Goal: Task Accomplishment & Management: Manage account settings

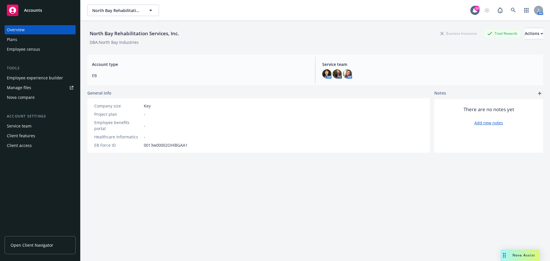
click at [38, 249] on link "Open Client Navigator" at bounding box center [40, 245] width 71 height 18
click at [31, 87] on link "Manage files" at bounding box center [40, 87] width 71 height 9
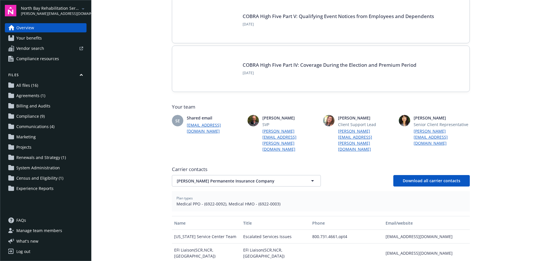
scroll to position [57, 0]
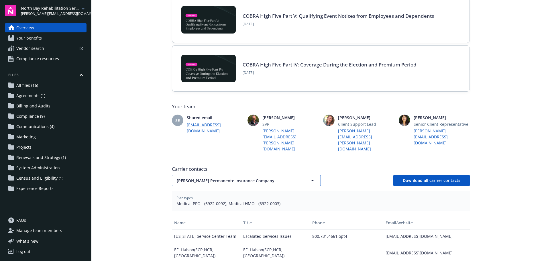
click at [311, 180] on icon "button" at bounding box center [312, 180] width 3 height 1
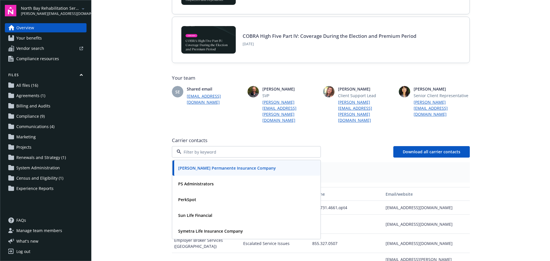
scroll to position [115, 0]
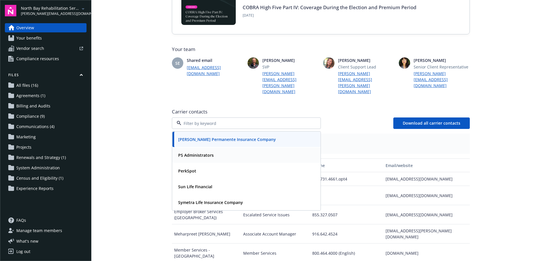
click at [205, 152] on strong "PS Administrators" at bounding box center [196, 154] width 36 height 5
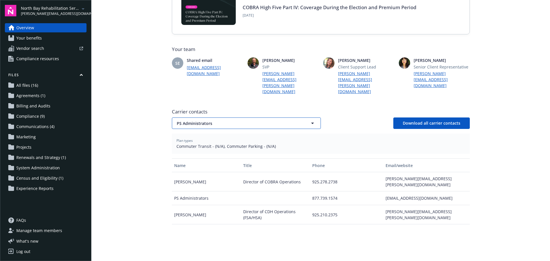
click at [311, 123] on icon "button" at bounding box center [312, 123] width 3 height 1
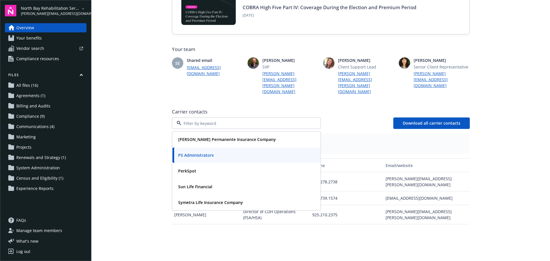
click at [343, 117] on div "Kaiser Permanente Insurance Company PS Administrators PerkSpot Sun Life Financi…" at bounding box center [321, 122] width 298 height 11
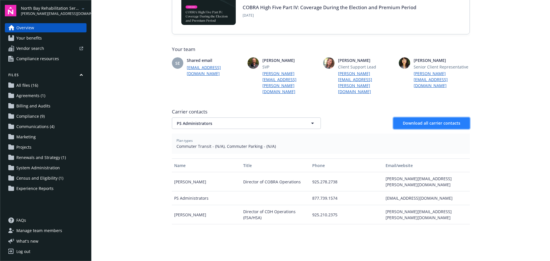
click at [446, 120] on span "Download all carrier contacts" at bounding box center [432, 122] width 58 height 5
click at [32, 39] on span "Your benefits" at bounding box center [28, 38] width 25 height 9
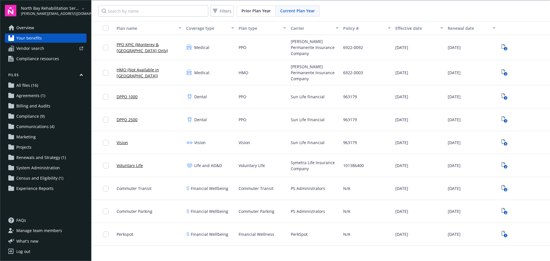
click at [152, 44] on link "PPO KPIC (Monterey & Carson City Only)" at bounding box center [149, 48] width 65 height 12
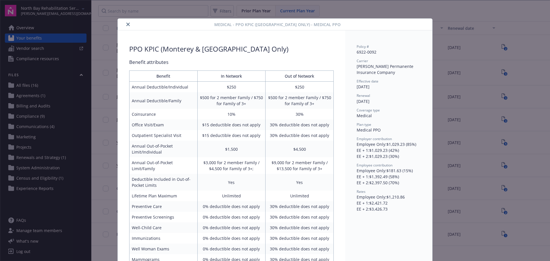
scroll to position [17, 0]
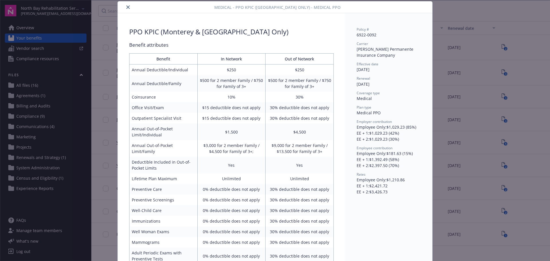
click at [126, 5] on button "close" at bounding box center [128, 7] width 7 height 7
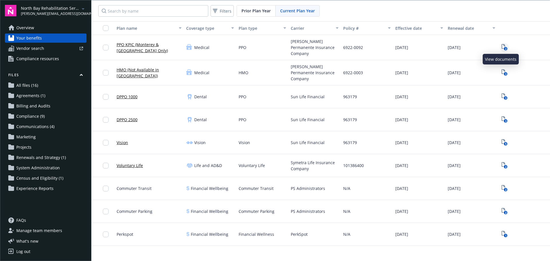
click at [502, 44] on icon "2" at bounding box center [505, 47] width 6 height 7
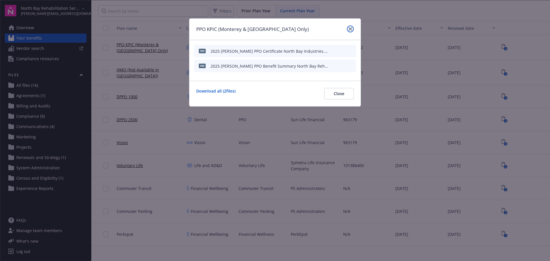
click at [350, 28] on icon "close" at bounding box center [350, 28] width 3 height 3
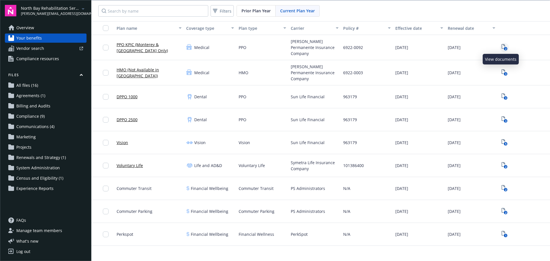
click at [502, 46] on icon "2" at bounding box center [505, 47] width 6 height 7
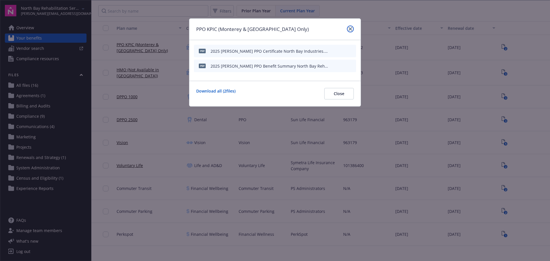
click at [348, 29] on link "close" at bounding box center [350, 28] width 7 height 7
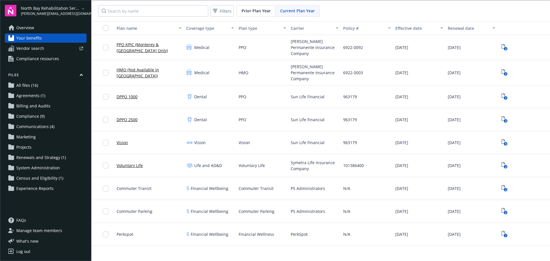
click at [34, 49] on span "Vendor search" at bounding box center [30, 48] width 28 height 9
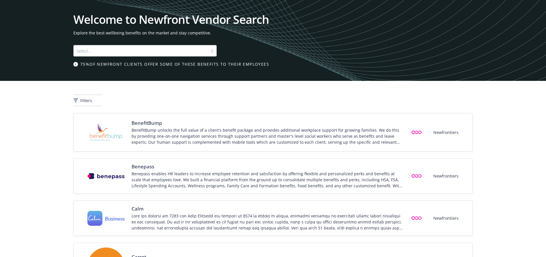
scroll to position [29, 0]
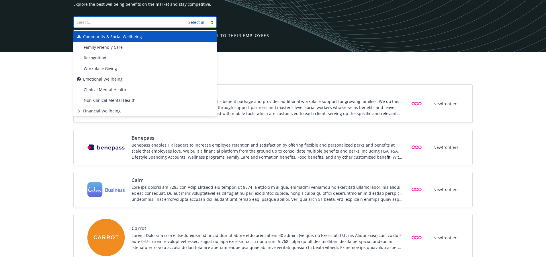
click at [211, 22] on div at bounding box center [212, 22] width 9 height 6
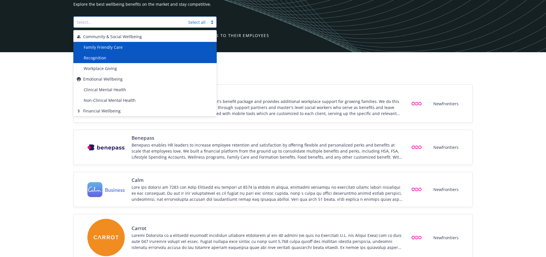
click at [142, 48] on div "Family Friendly Care" at bounding box center [147, 47] width 132 height 6
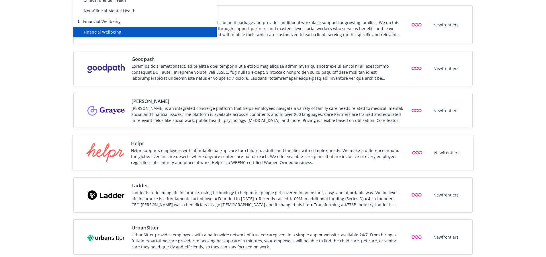
scroll to position [115, 0]
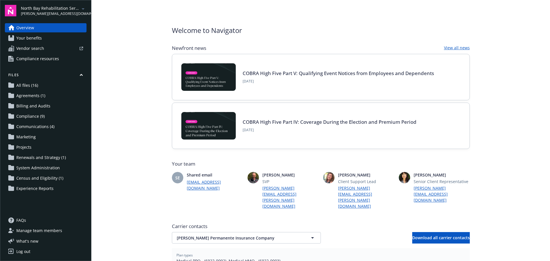
click at [32, 59] on span "Compliance resources" at bounding box center [37, 58] width 43 height 9
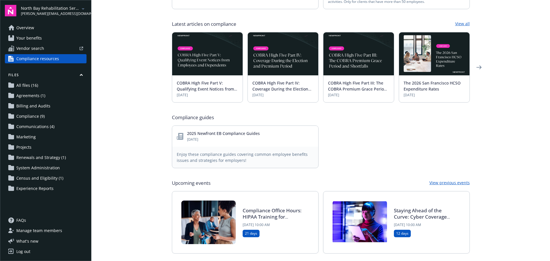
scroll to position [172, 0]
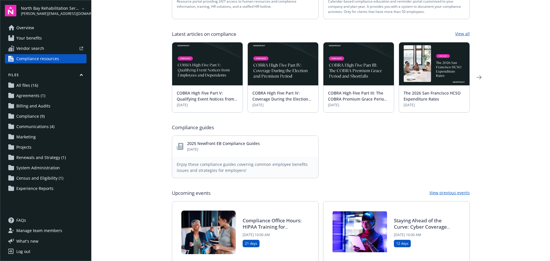
click at [456, 190] on link "View previous events" at bounding box center [449, 193] width 40 height 7
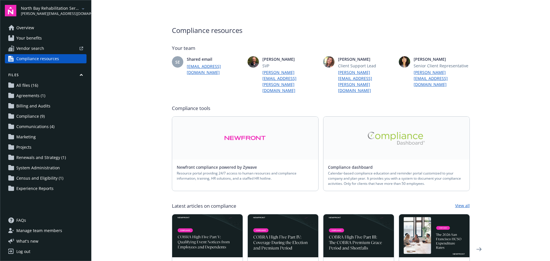
click at [32, 96] on span "Agreements (1)" at bounding box center [30, 95] width 29 height 9
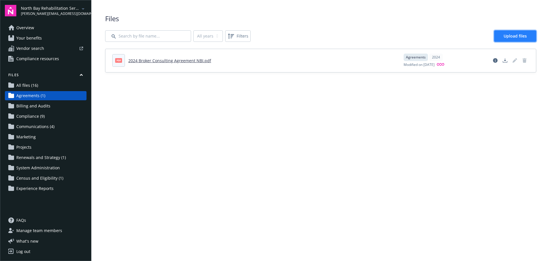
click at [514, 36] on span "Upload files" at bounding box center [515, 35] width 23 height 5
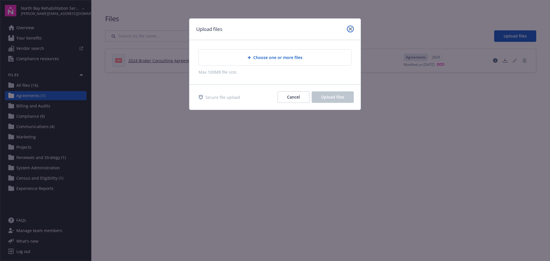
click at [351, 29] on icon "close" at bounding box center [350, 28] width 3 height 3
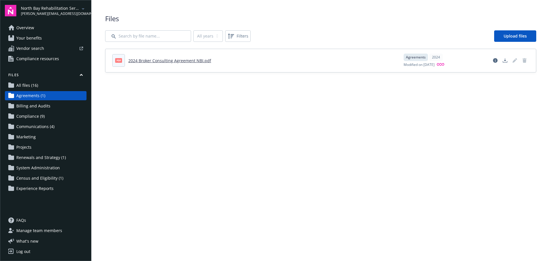
click at [40, 127] on span "Communications (4)" at bounding box center [35, 126] width 38 height 9
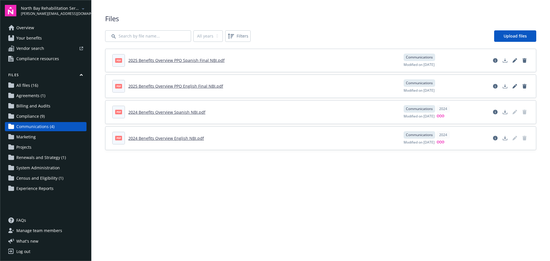
click at [30, 119] on span "Compliance (9)" at bounding box center [30, 116] width 28 height 9
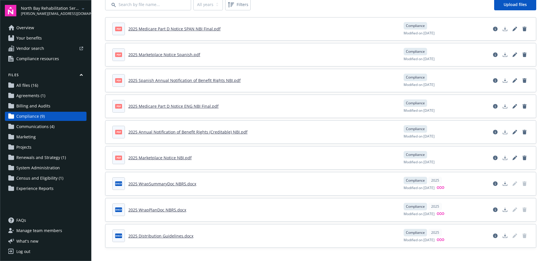
scroll to position [32, 0]
click at [41, 159] on span "Renewals and Strategy (1)" at bounding box center [41, 157] width 50 height 9
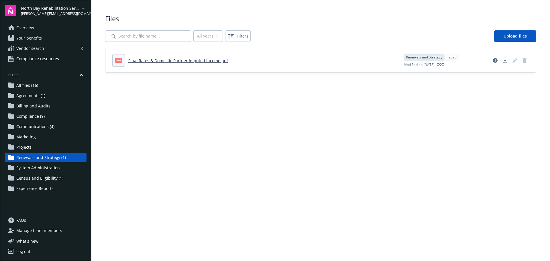
click at [44, 178] on span "Census and Eligibility (1)" at bounding box center [39, 178] width 47 height 9
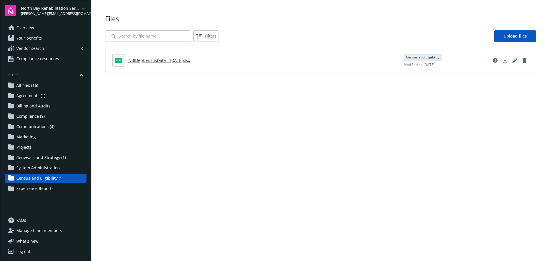
click at [24, 221] on span "FAQs" at bounding box center [21, 220] width 10 height 9
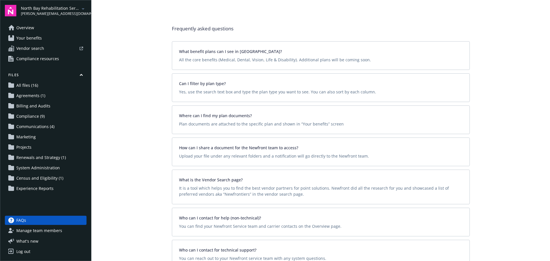
click at [53, 231] on span "Manage team members" at bounding box center [39, 230] width 46 height 9
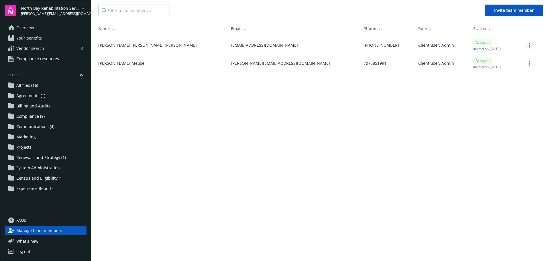
click at [530, 44] on link "more" at bounding box center [529, 45] width 7 height 7
click at [541, 51] on td at bounding box center [535, 45] width 29 height 18
click at [27, 95] on span "Agreements (1)" at bounding box center [30, 95] width 29 height 9
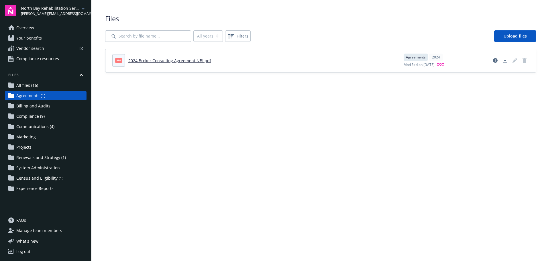
click at [27, 38] on span "Your benefits" at bounding box center [28, 38] width 25 height 9
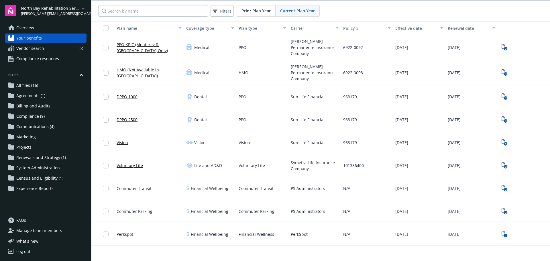
click at [265, 10] on span "Prior Plan Year" at bounding box center [255, 11] width 29 height 6
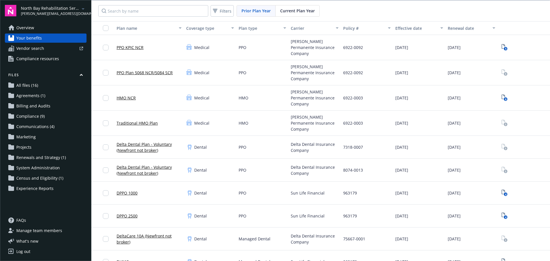
click at [294, 11] on span "Current Plan Year" at bounding box center [297, 11] width 35 height 6
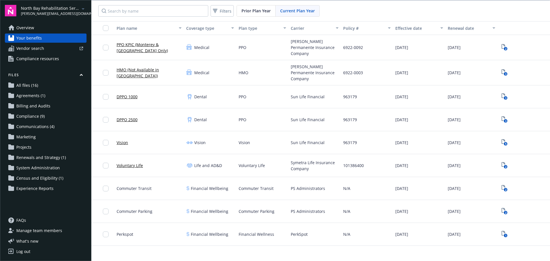
click at [35, 96] on span "Agreements (1)" at bounding box center [30, 95] width 29 height 9
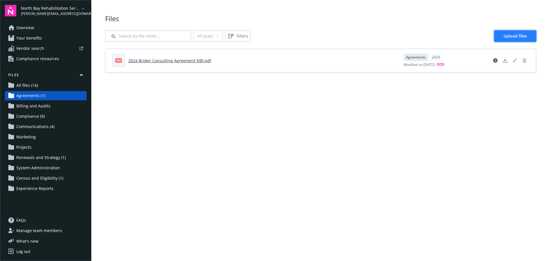
click at [515, 35] on span "Upload files" at bounding box center [515, 35] width 23 height 5
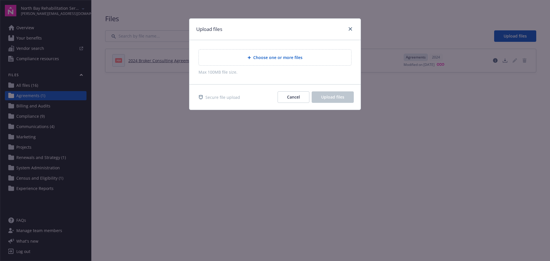
click at [258, 56] on span "Choose one or more files" at bounding box center [277, 57] width 49 height 6
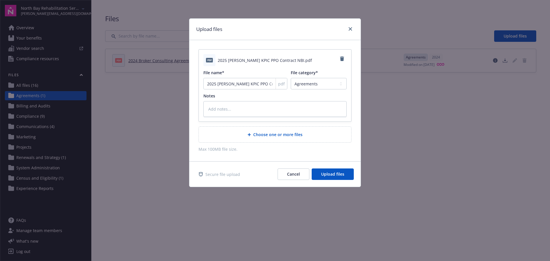
click at [127, 89] on body "North Bay Rehabilitation Services, Inc. alaine.gallanosa@newfront.com Overview …" at bounding box center [275, 130] width 550 height 261
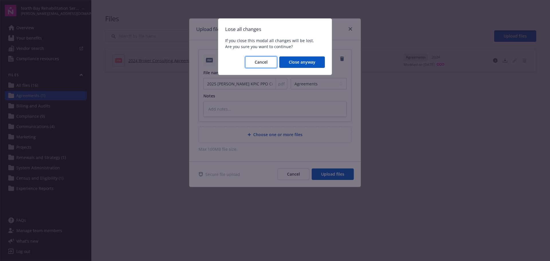
click at [265, 63] on span "Cancel" at bounding box center [261, 61] width 13 height 5
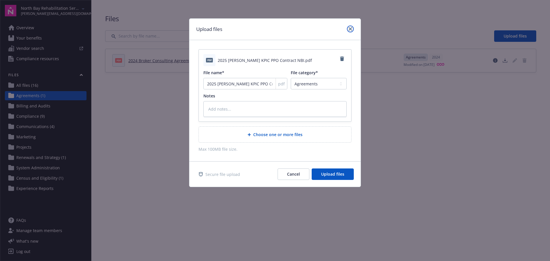
click at [350, 28] on icon "close" at bounding box center [350, 28] width 3 height 3
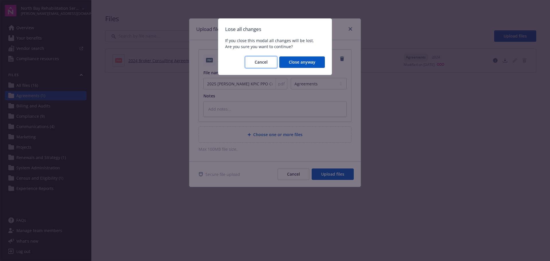
click at [255, 62] on button "Cancel" at bounding box center [261, 61] width 32 height 11
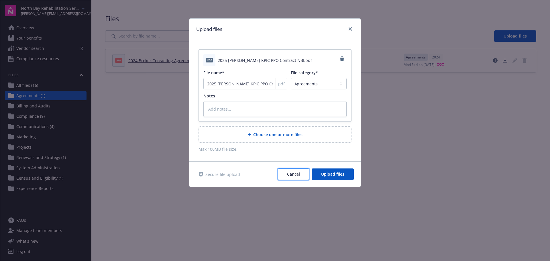
click at [288, 173] on span "Cancel" at bounding box center [293, 173] width 13 height 5
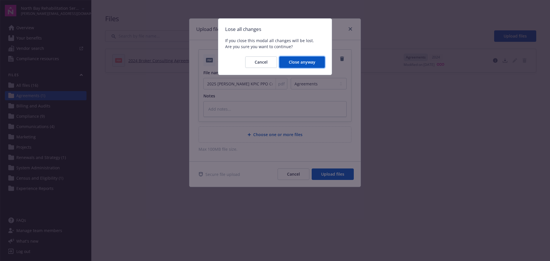
click at [297, 63] on span "Close anyway" at bounding box center [302, 61] width 27 height 5
type textarea "x"
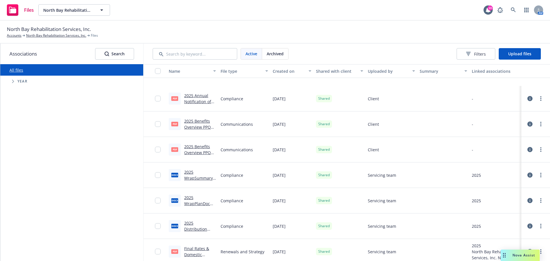
scroll to position [220, 0]
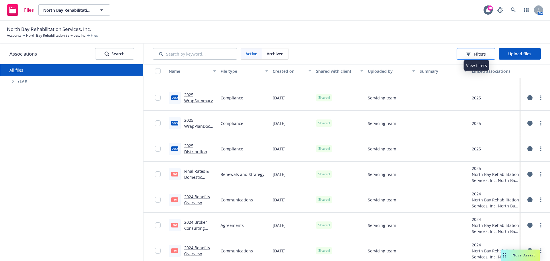
click at [471, 56] on div "Filters" at bounding box center [476, 54] width 20 height 6
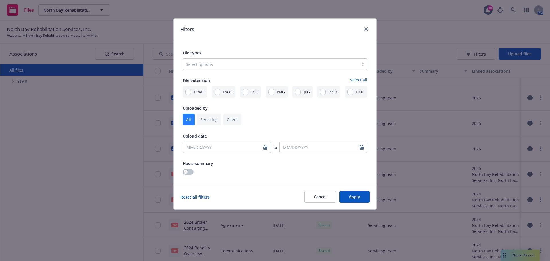
click at [240, 62] on div at bounding box center [271, 64] width 170 height 7
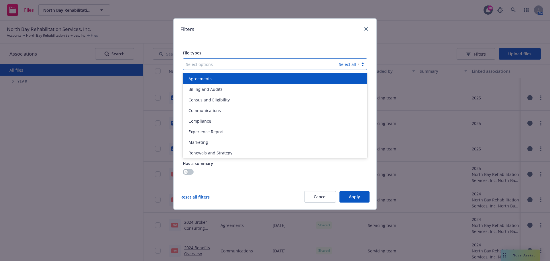
click at [211, 77] on div "Agreements" at bounding box center [275, 79] width 178 height 6
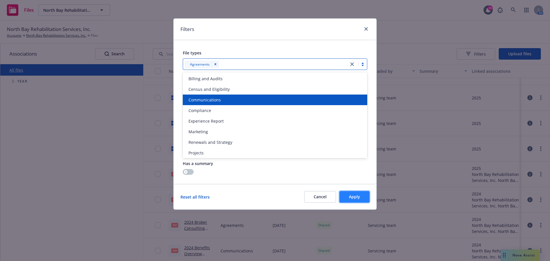
click at [353, 201] on button "Apply" at bounding box center [354, 196] width 30 height 11
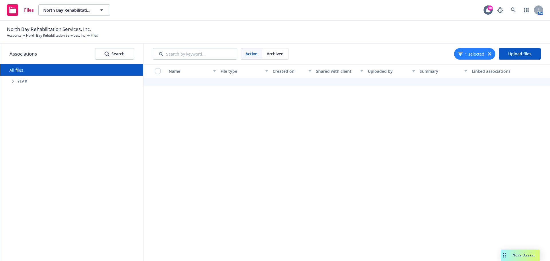
scroll to position [0, 0]
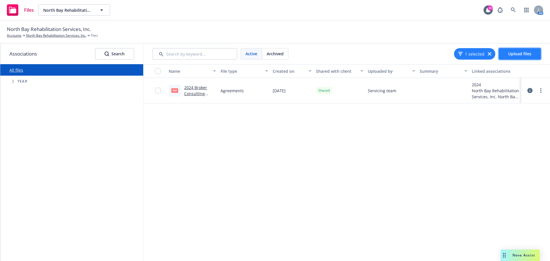
click at [521, 55] on span "Upload files" at bounding box center [519, 53] width 23 height 5
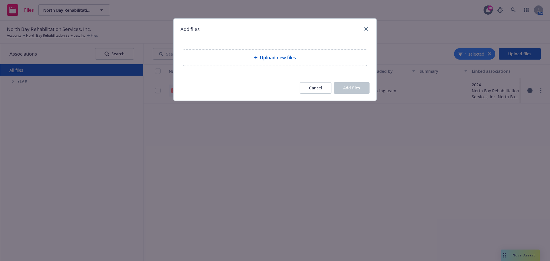
click at [270, 55] on span "Upload new files" at bounding box center [278, 57] width 36 height 7
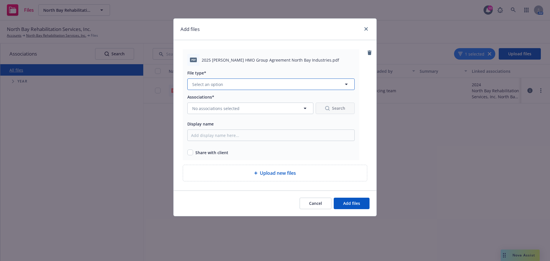
click at [346, 83] on icon "button" at bounding box center [346, 84] width 7 height 7
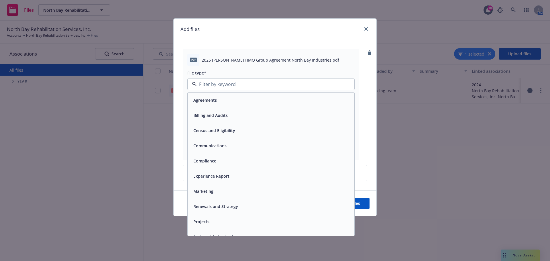
click at [262, 97] on div "Agreements" at bounding box center [271, 100] width 160 height 8
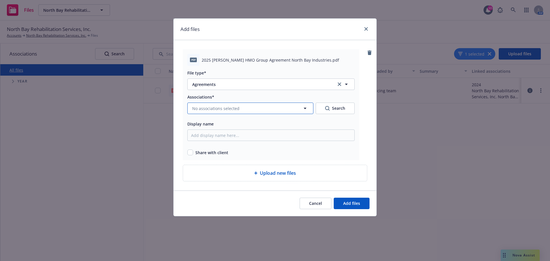
click at [302, 108] on icon "button" at bounding box center [305, 108] width 7 height 7
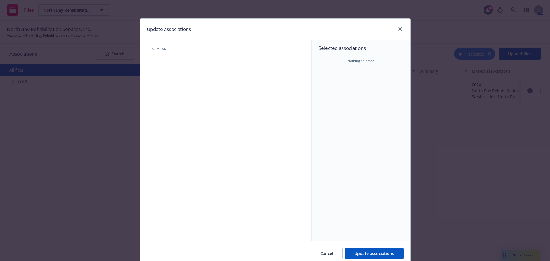
click at [149, 49] on span "Tree Example" at bounding box center [152, 49] width 9 height 9
click at [164, 127] on input "Tree Example" at bounding box center [167, 128] width 6 height 6
checkbox input "true"
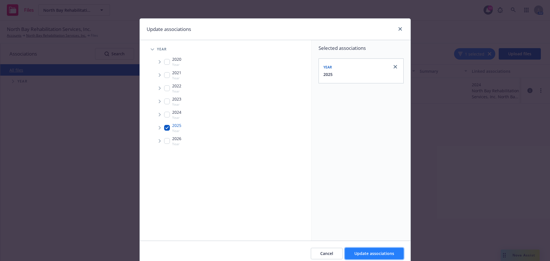
click at [370, 252] on span "Update associations" at bounding box center [374, 253] width 40 height 5
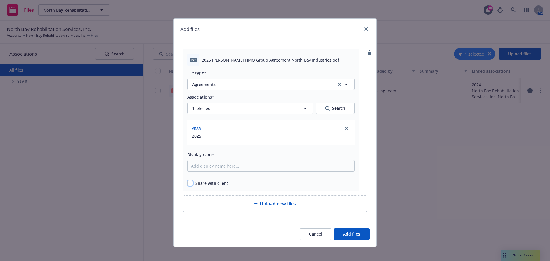
click at [190, 183] on input "checkbox" at bounding box center [190, 183] width 6 height 6
checkbox input "true"
click at [348, 233] on span "Add files" at bounding box center [351, 233] width 17 height 5
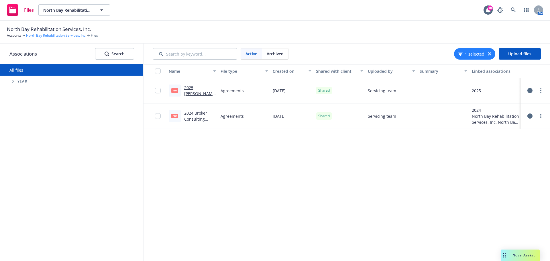
click at [69, 35] on link "North Bay Rehabilitation Services, Inc." at bounding box center [56, 35] width 60 height 5
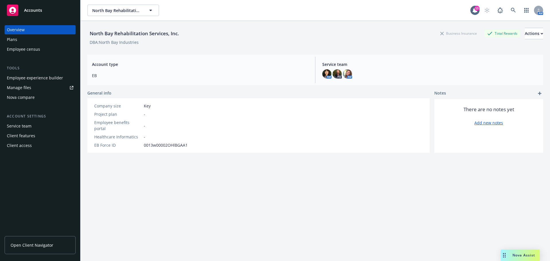
click at [32, 246] on span "Open Client Navigator" at bounding box center [32, 245] width 43 height 6
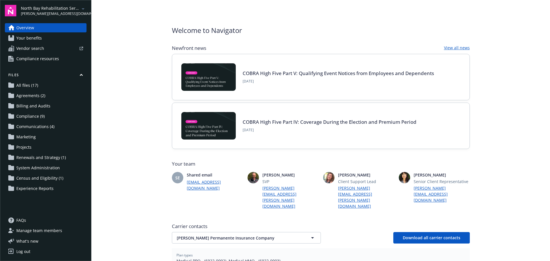
click at [30, 95] on span "Agreements (2)" at bounding box center [30, 95] width 29 height 9
